Goal: Information Seeking & Learning: Learn about a topic

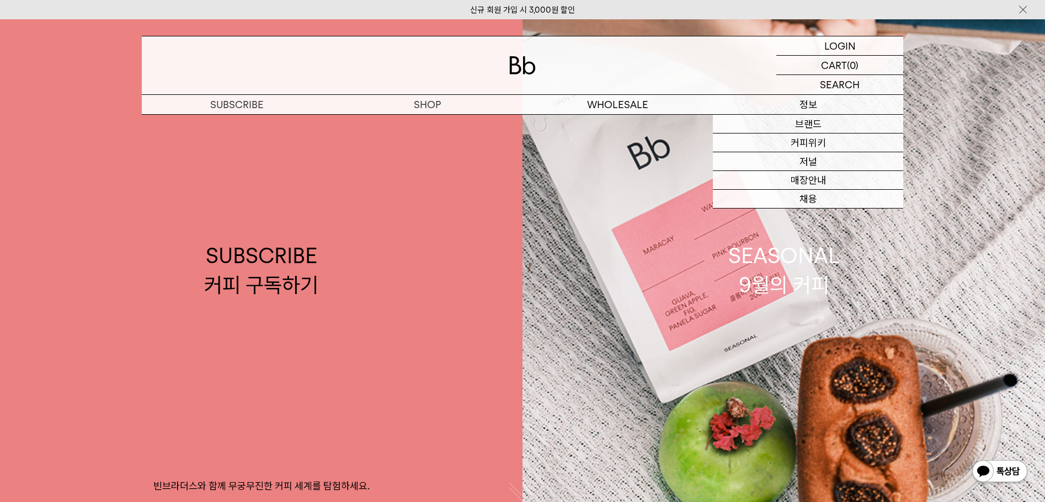
click at [823, 106] on p "정보" at bounding box center [808, 104] width 190 height 19
click at [816, 145] on link "커피위키" at bounding box center [808, 143] width 190 height 19
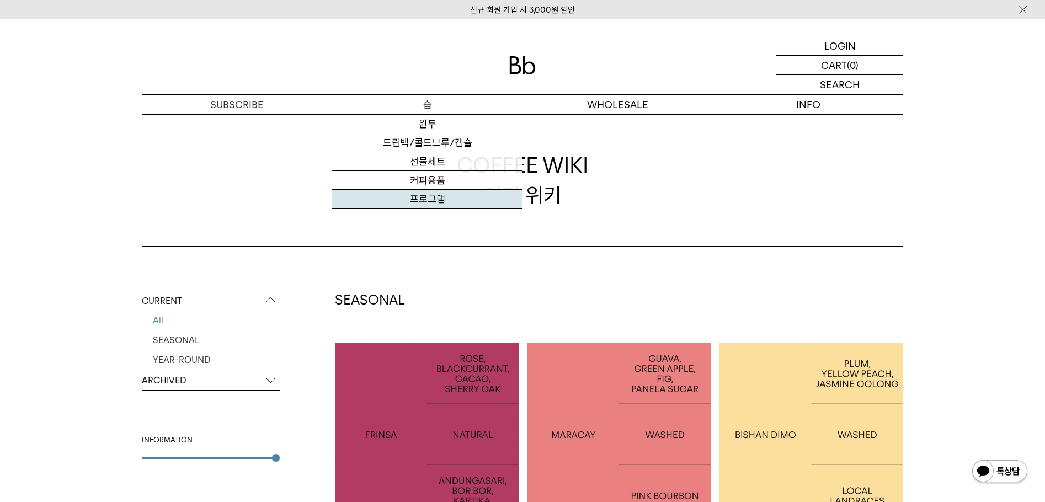
click at [429, 196] on link "프로그램" at bounding box center [427, 199] width 190 height 19
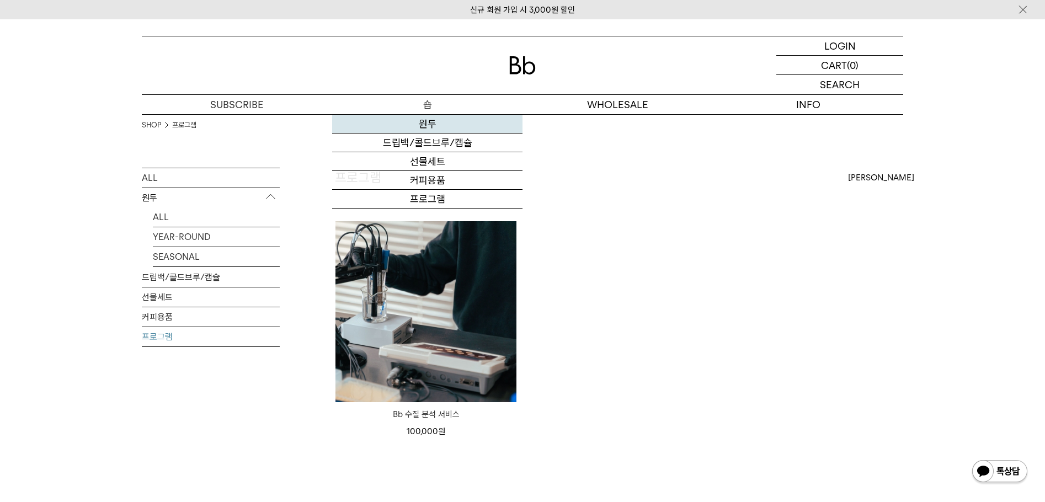
click at [450, 122] on link "원두" at bounding box center [427, 124] width 190 height 19
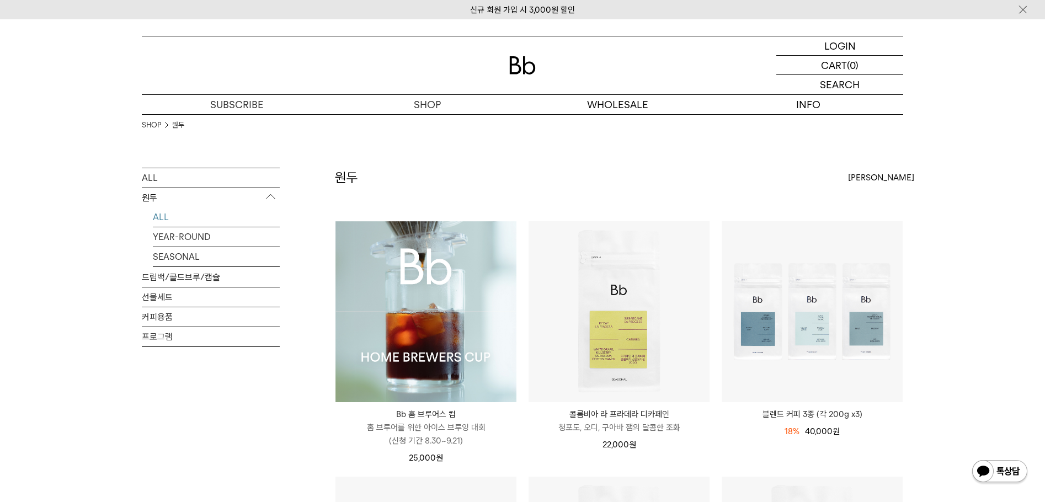
click at [627, 421] on p "청포도, 오디, 구아바 잼의 달콤한 조화" at bounding box center [619, 427] width 181 height 13
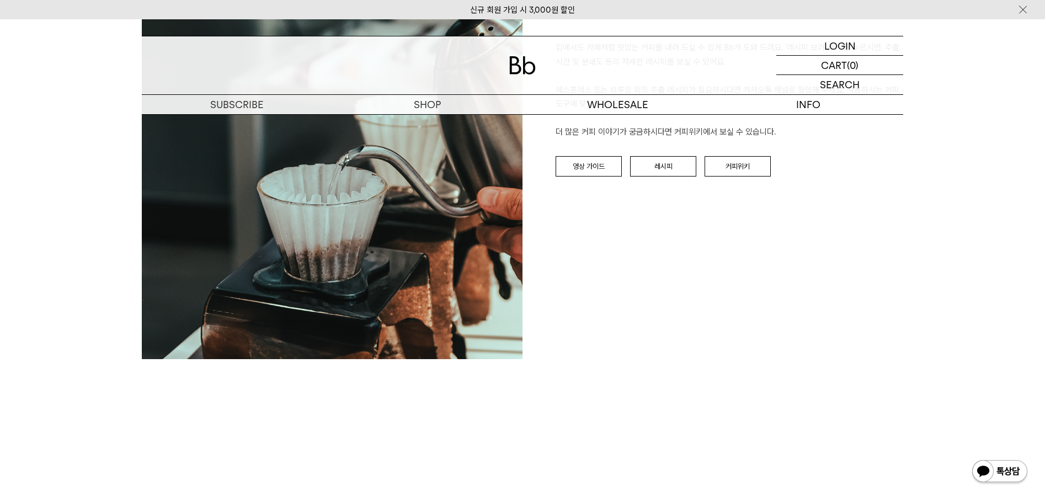
scroll to position [1300, 0]
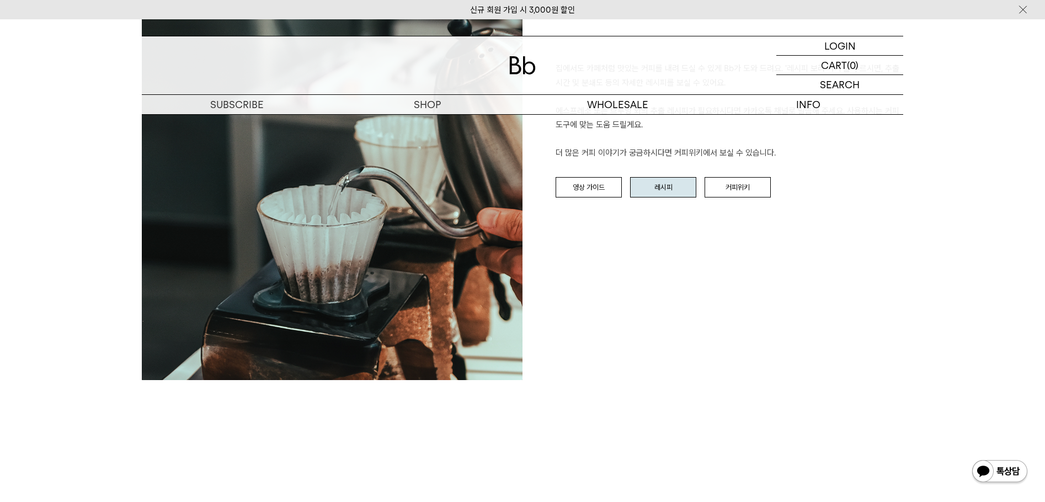
click at [684, 180] on link "레시피" at bounding box center [663, 187] width 66 height 21
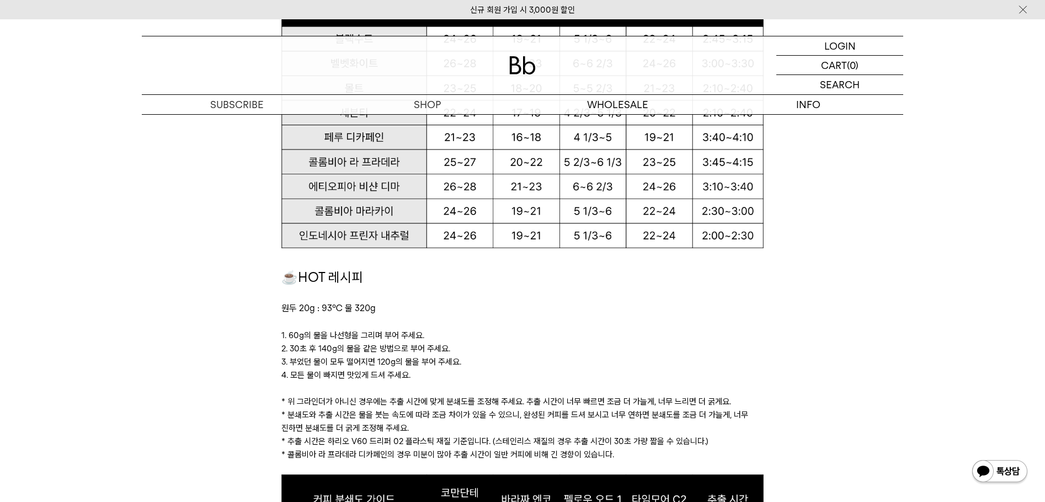
scroll to position [773, 0]
